Goal: Check status: Check status

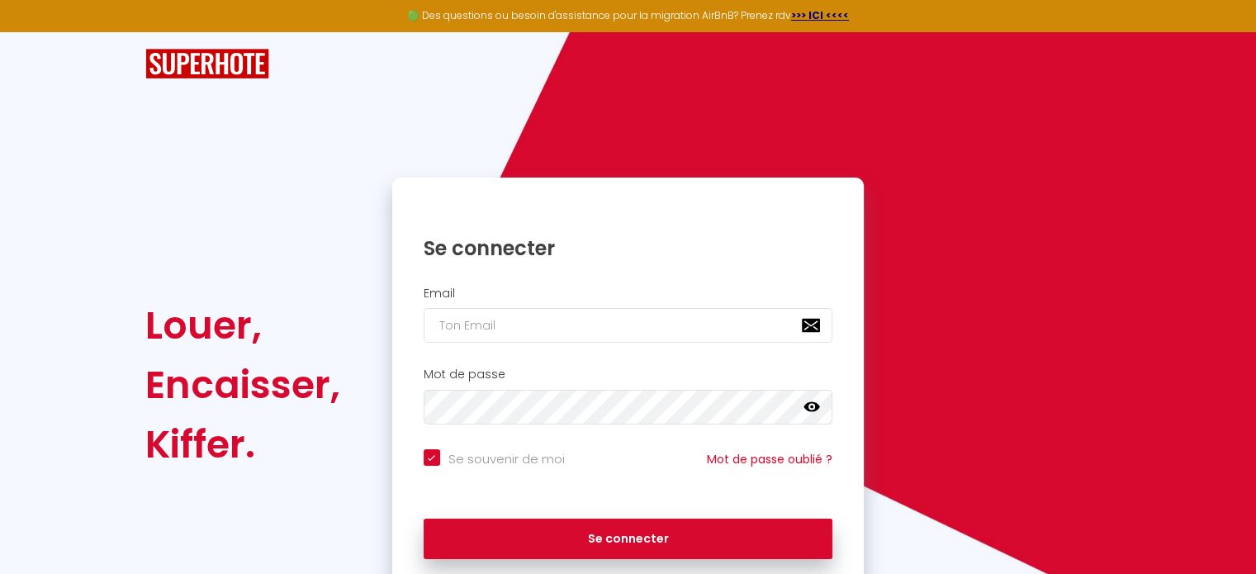
type input "[EMAIL_ADDRESS][DOMAIN_NAME]"
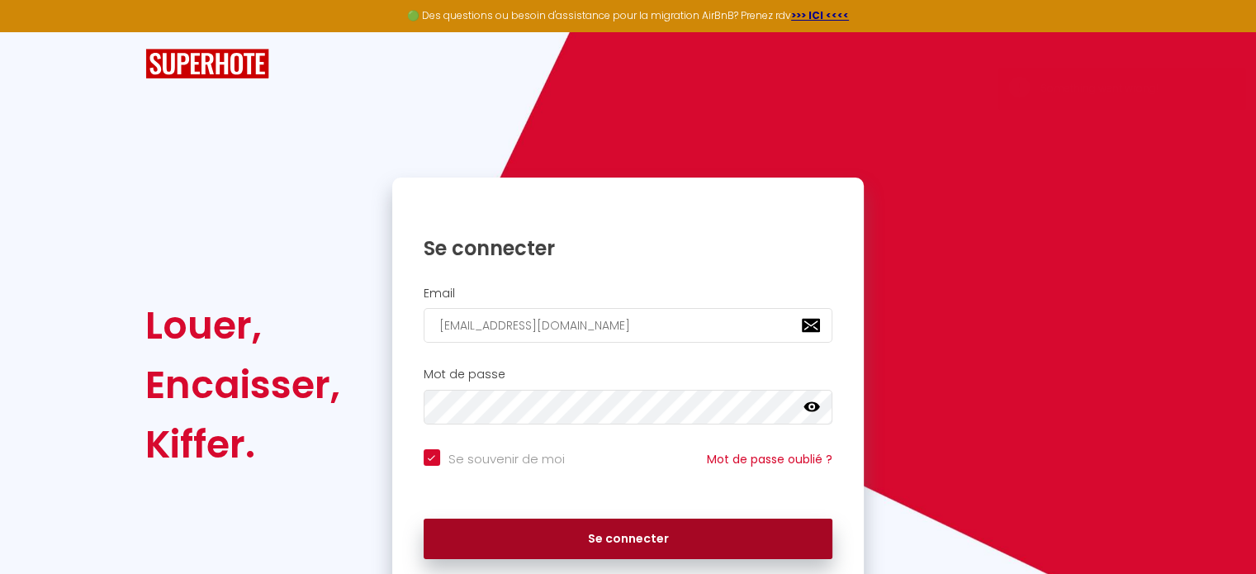
click at [630, 534] on button "Se connecter" at bounding box center [629, 539] width 410 height 41
checkbox input "true"
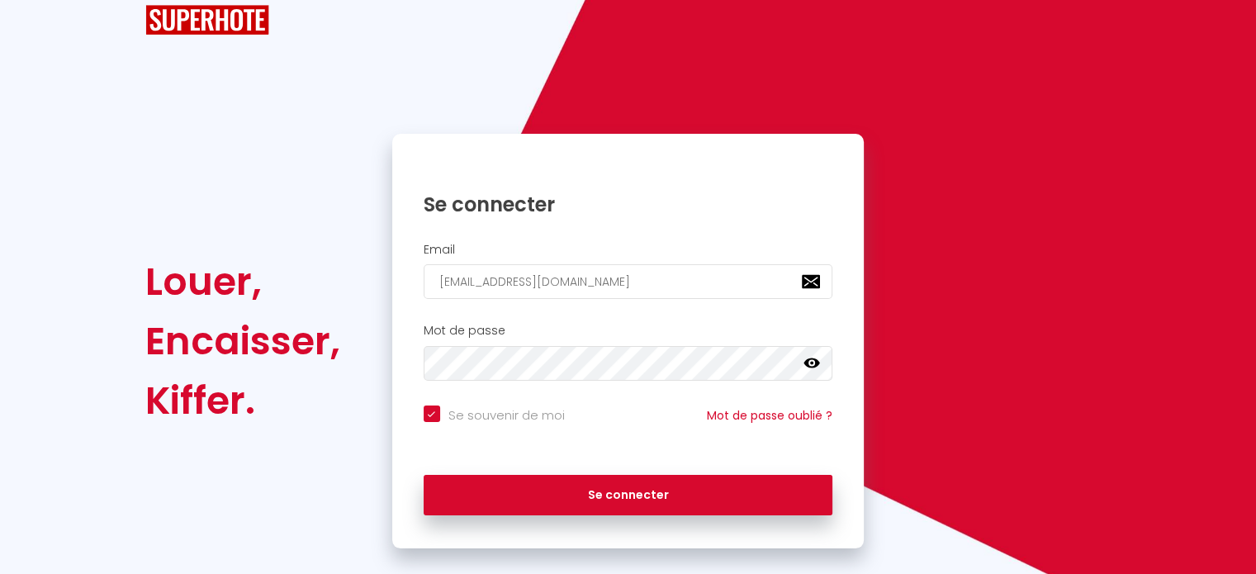
scroll to position [66, 0]
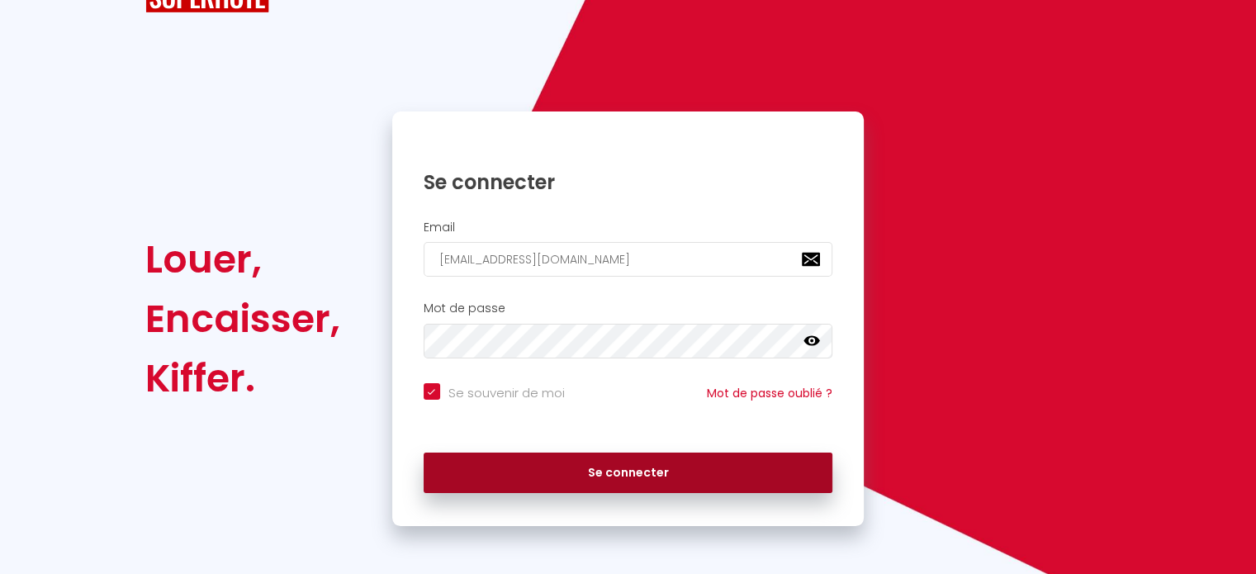
click at [638, 473] on button "Se connecter" at bounding box center [629, 473] width 410 height 41
checkbox input "true"
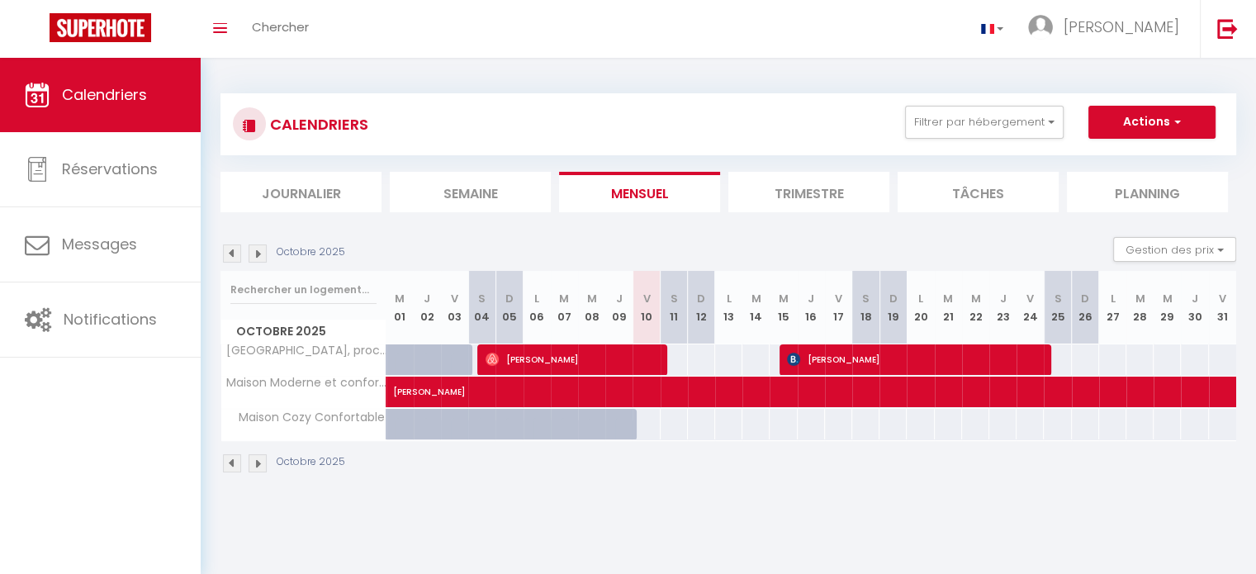
click at [658, 357] on div at bounding box center [646, 359] width 27 height 31
click at [638, 359] on span "[PERSON_NAME]" at bounding box center [572, 359] width 173 height 31
select select "OK"
select select "1"
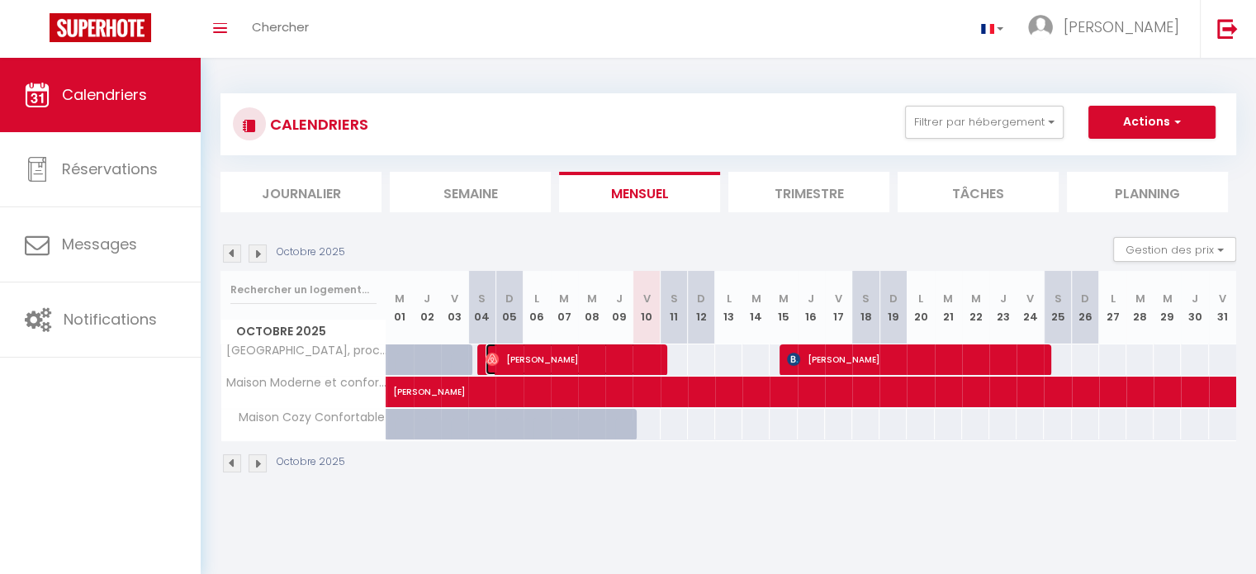
select select "1"
select select
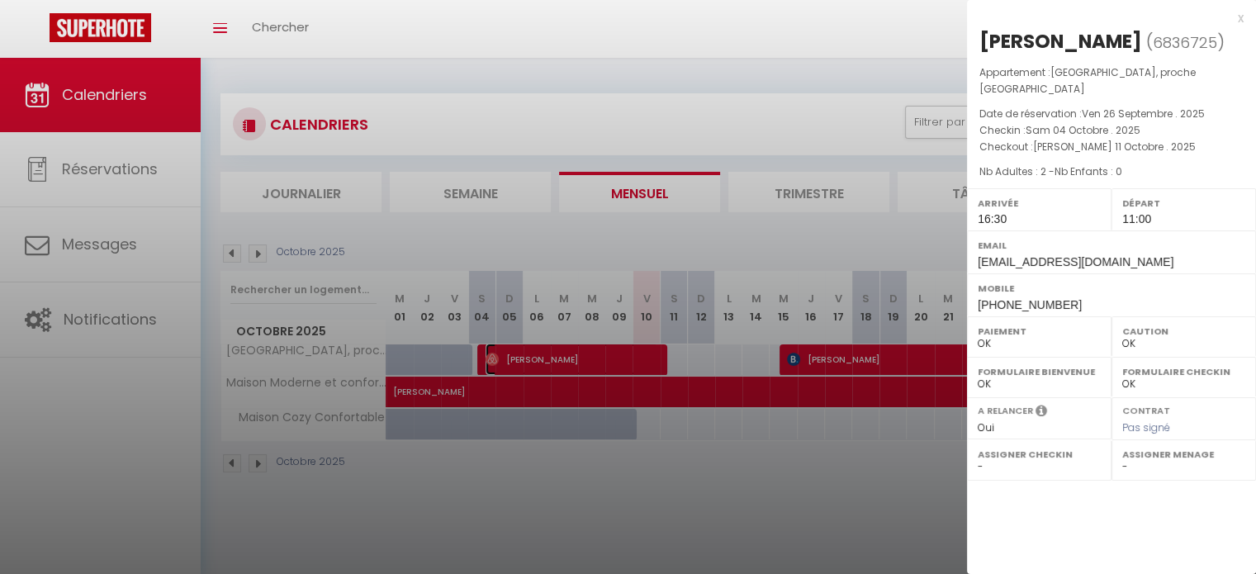
select select "47653"
click at [611, 452] on div at bounding box center [628, 287] width 1256 height 574
